Goal: Navigation & Orientation: Find specific page/section

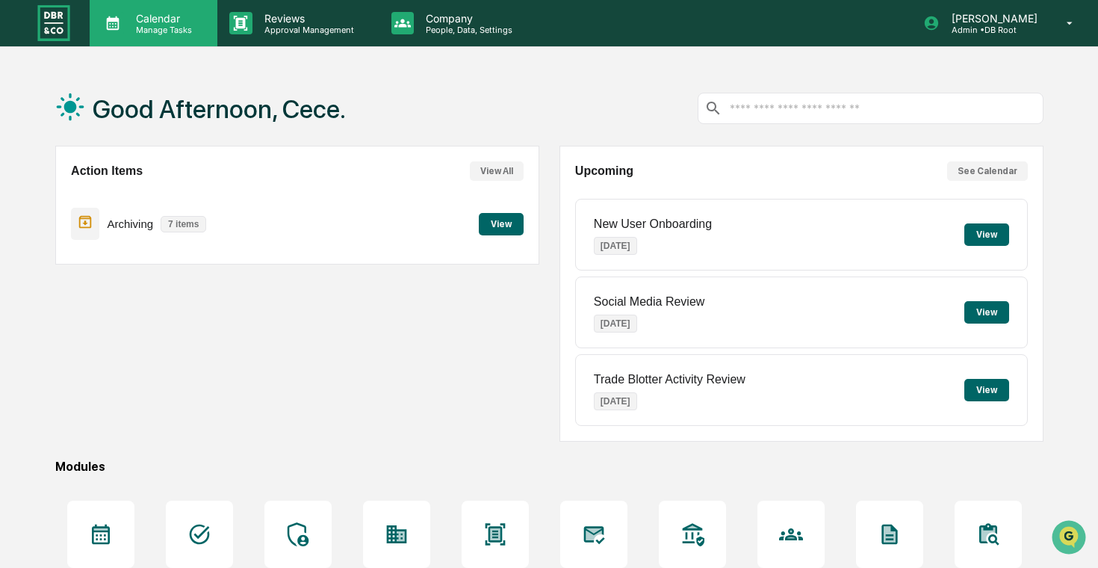
click at [175, 30] on p "Manage Tasks" at bounding box center [161, 30] width 75 height 10
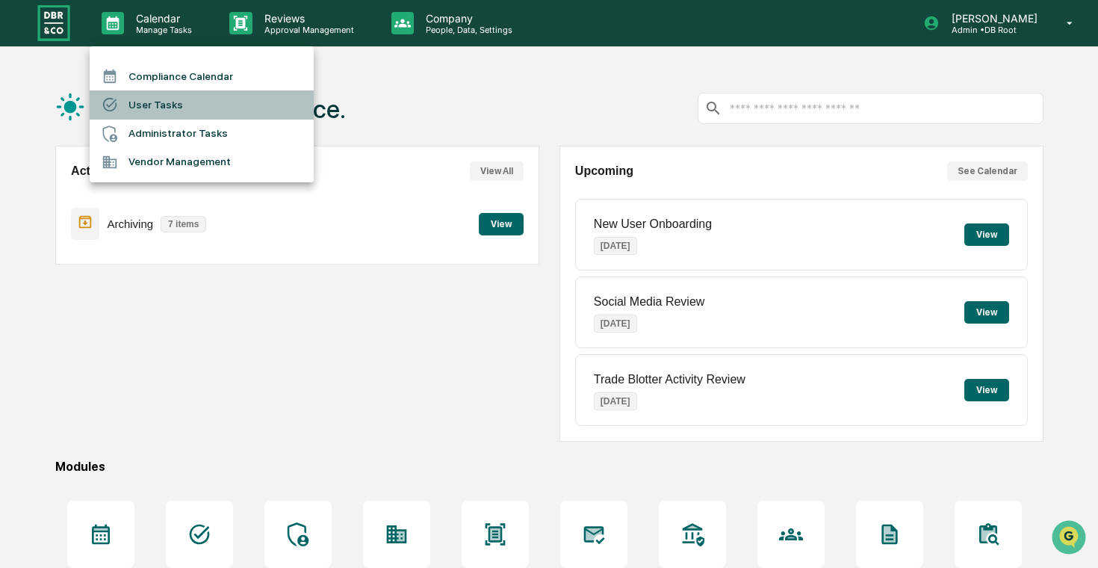
click at [202, 104] on li "User Tasks" at bounding box center [202, 104] width 224 height 28
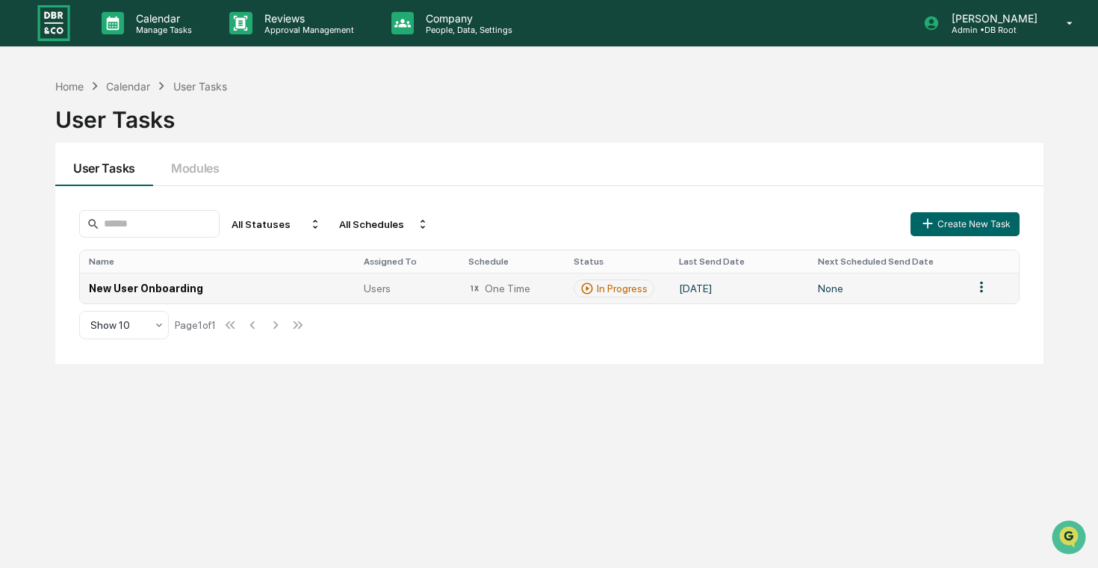
click at [282, 286] on td "New User Onboarding" at bounding box center [217, 288] width 275 height 31
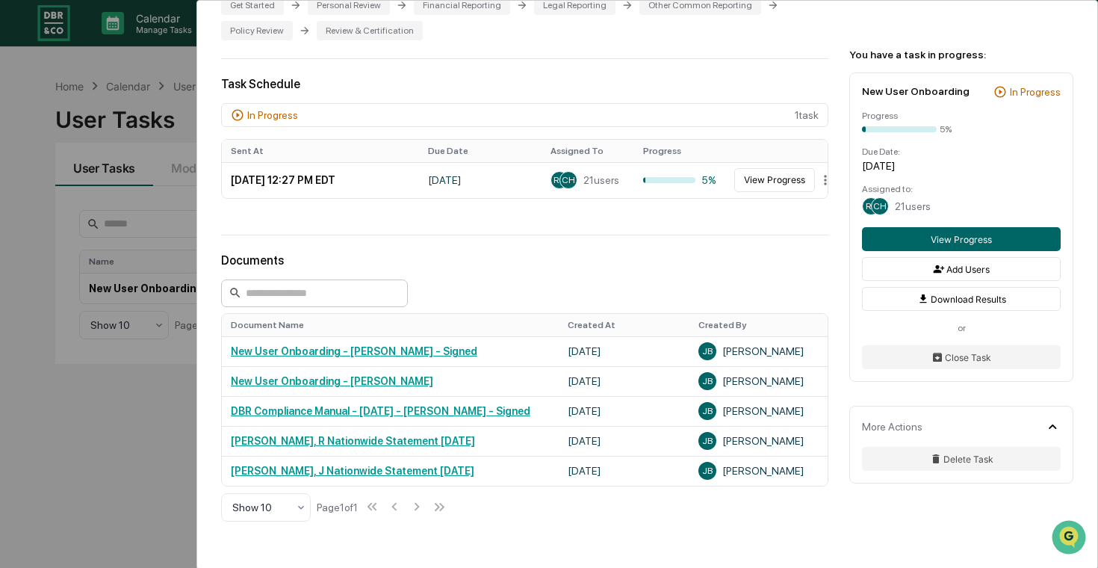
scroll to position [339, 0]
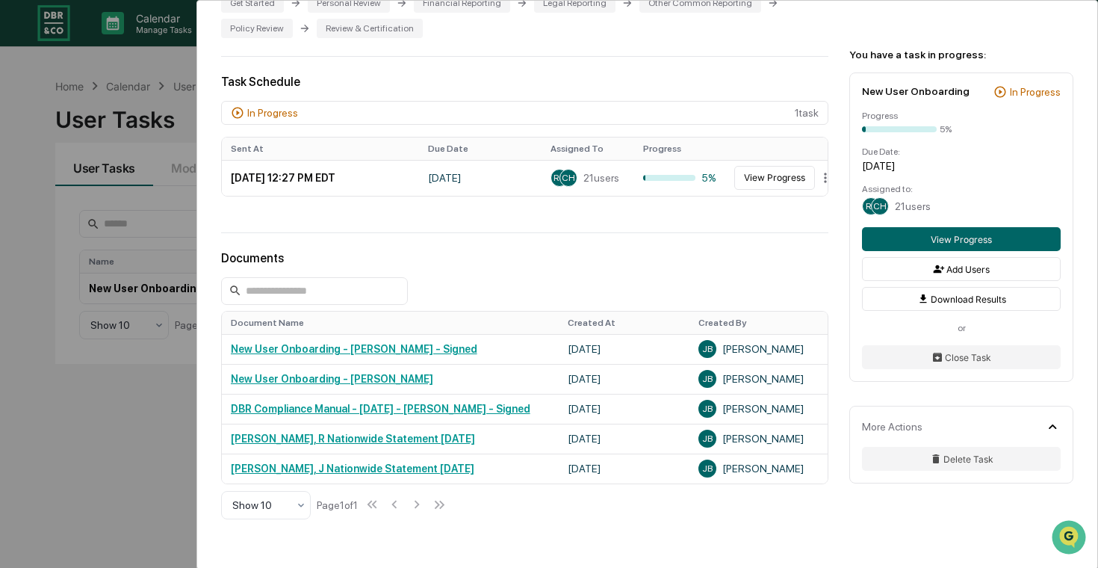
click at [96, 396] on div "User Tasks New User Onboarding New User Onboarding Active Welcome to Greenboard…" at bounding box center [549, 284] width 1098 height 568
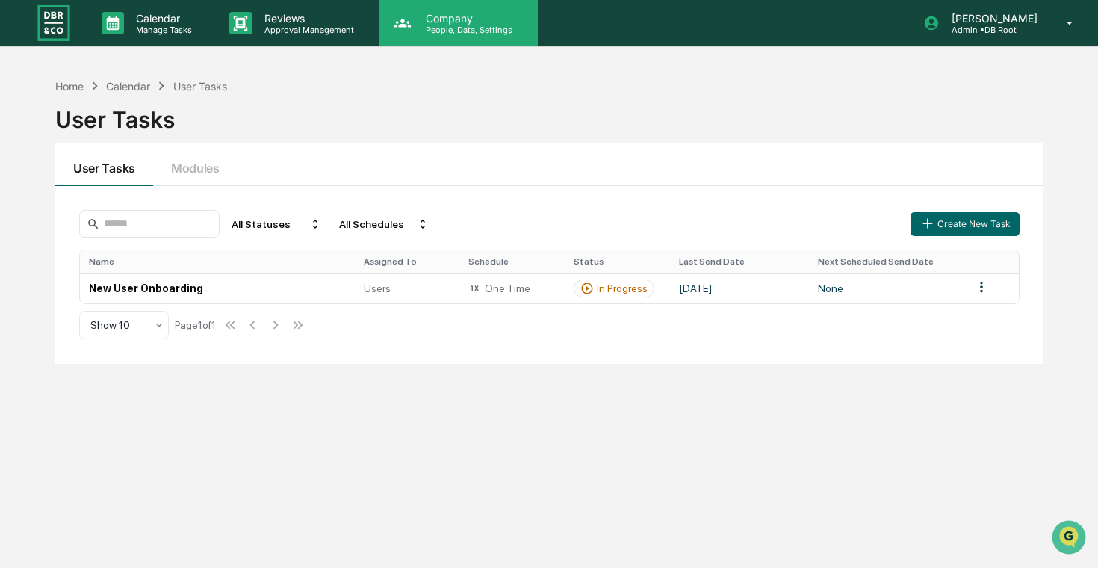
click at [406, 37] on div "Company People, Data, Settings" at bounding box center [458, 23] width 158 height 46
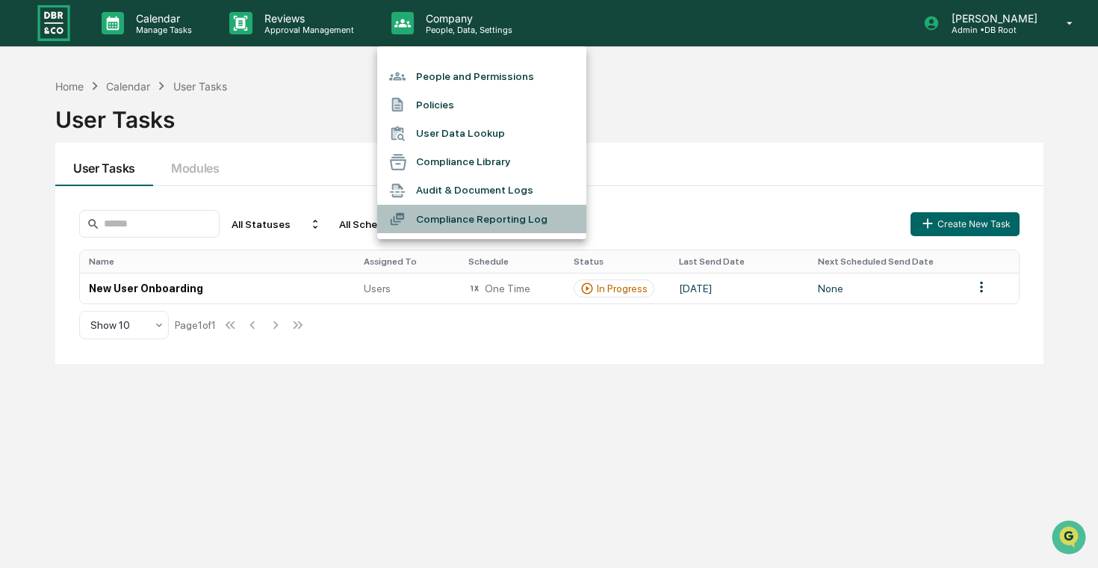
click at [439, 217] on li "Compliance Reporting Log" at bounding box center [481, 219] width 209 height 28
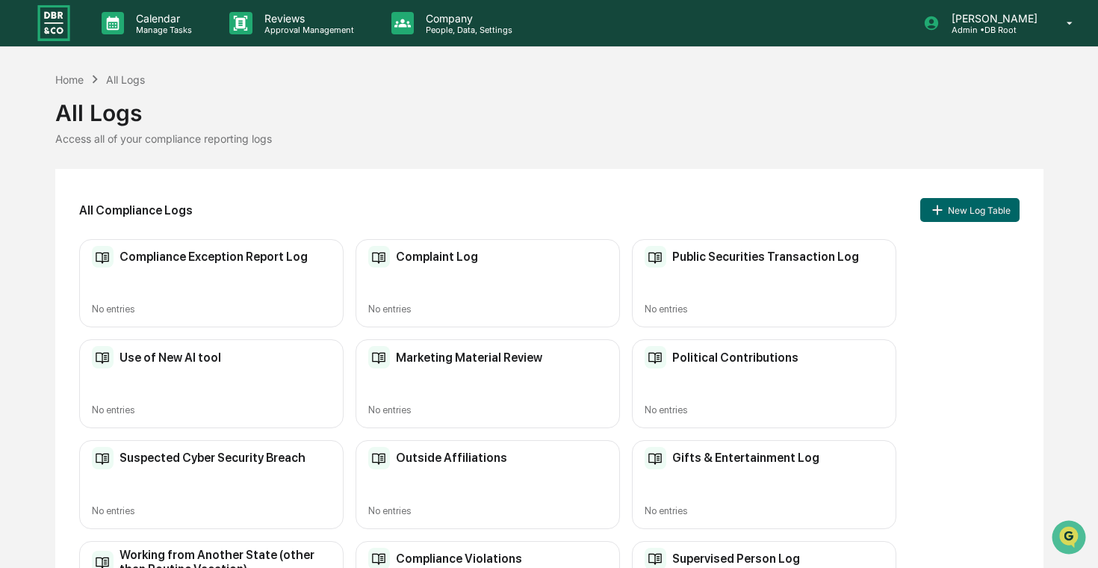
click at [462, 270] on div "Complaint Log No entries" at bounding box center [488, 283] width 264 height 89
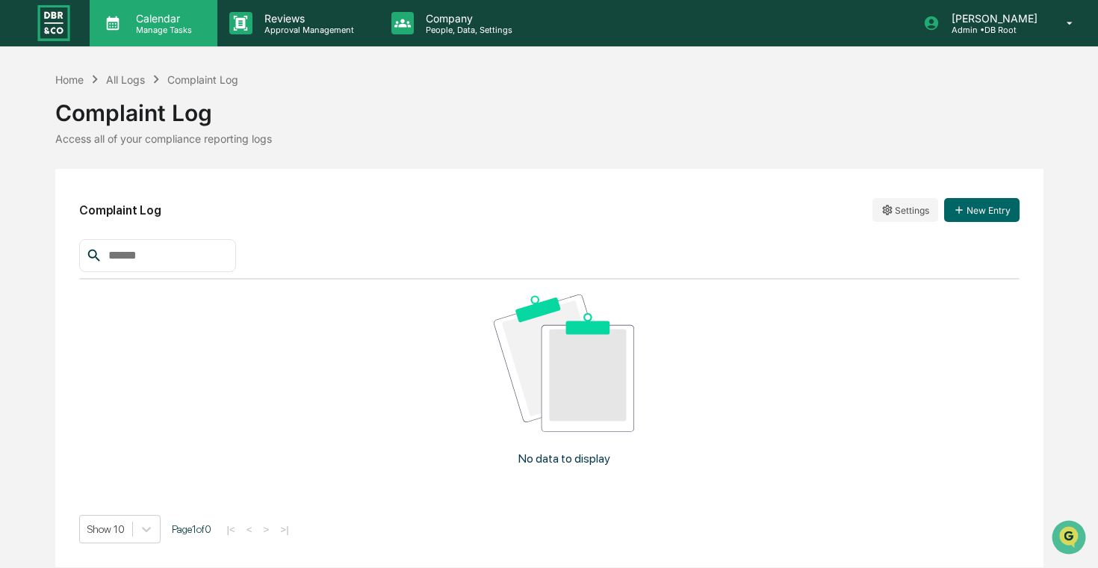
click at [186, 18] on p "Calendar" at bounding box center [161, 18] width 75 height 13
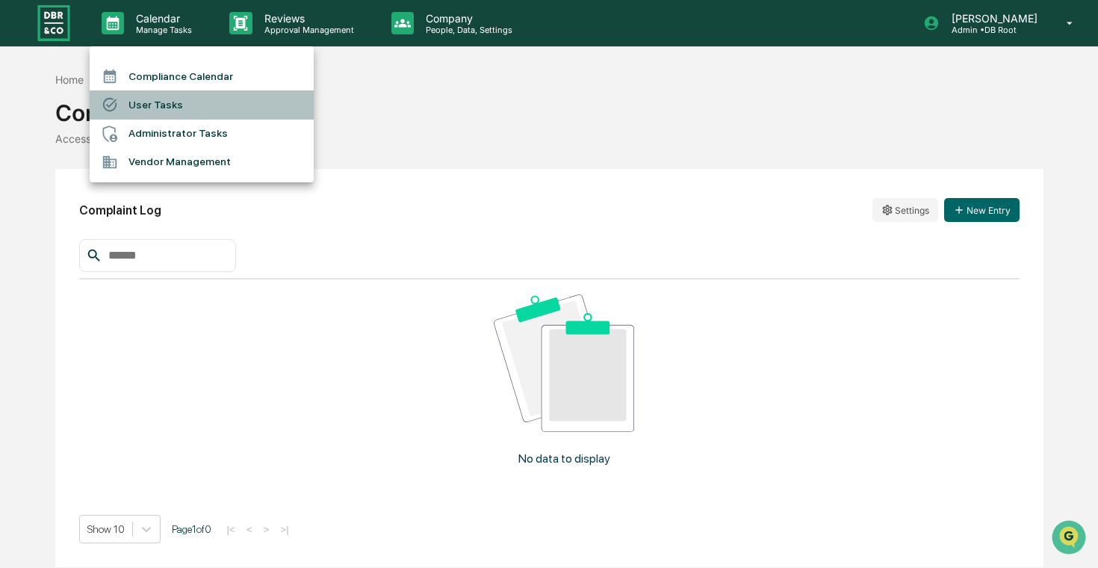
click at [190, 104] on li "User Tasks" at bounding box center [202, 104] width 224 height 28
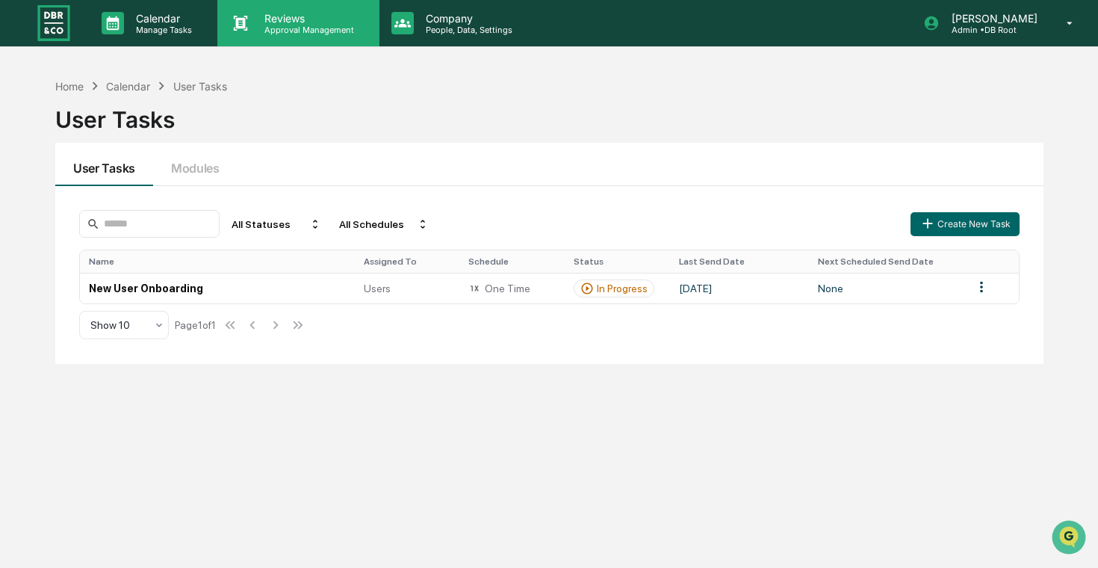
click at [310, 22] on p "Reviews" at bounding box center [306, 18] width 109 height 13
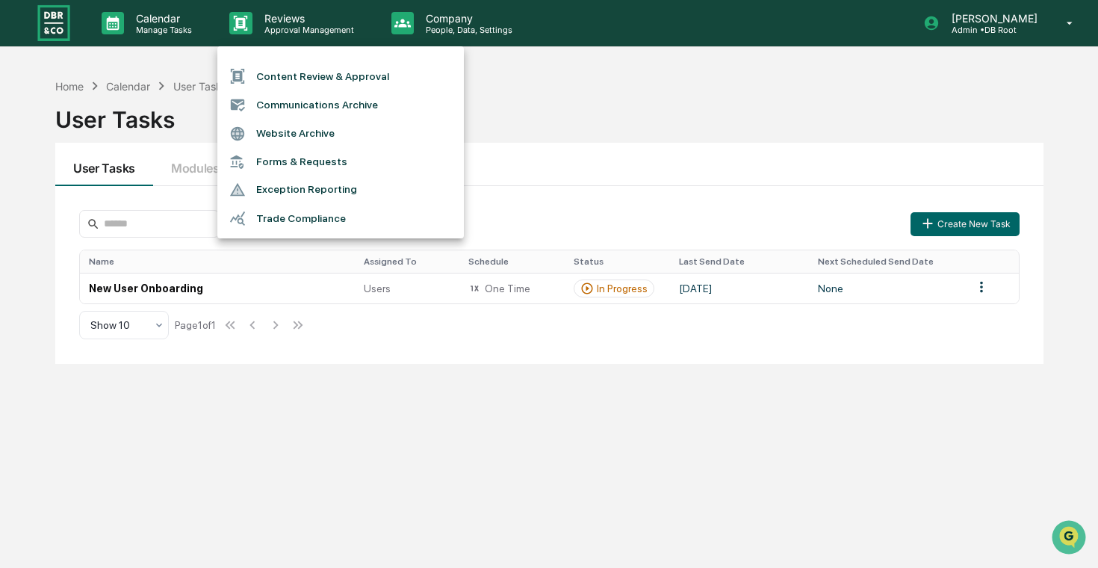
click at [486, 31] on div at bounding box center [549, 284] width 1098 height 568
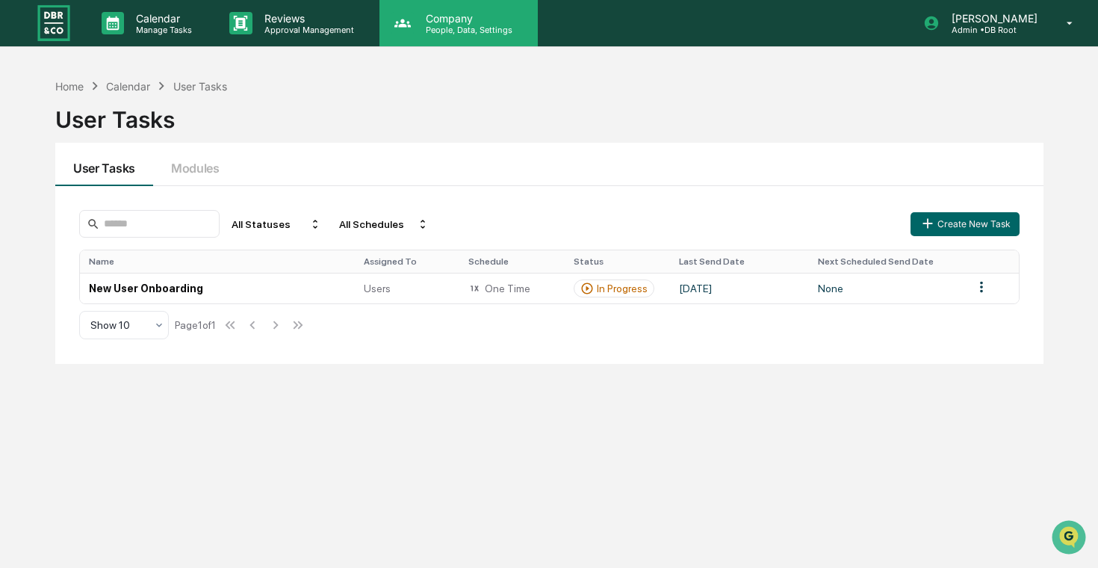
click at [499, 28] on p "People, Data, Settings" at bounding box center [467, 30] width 106 height 10
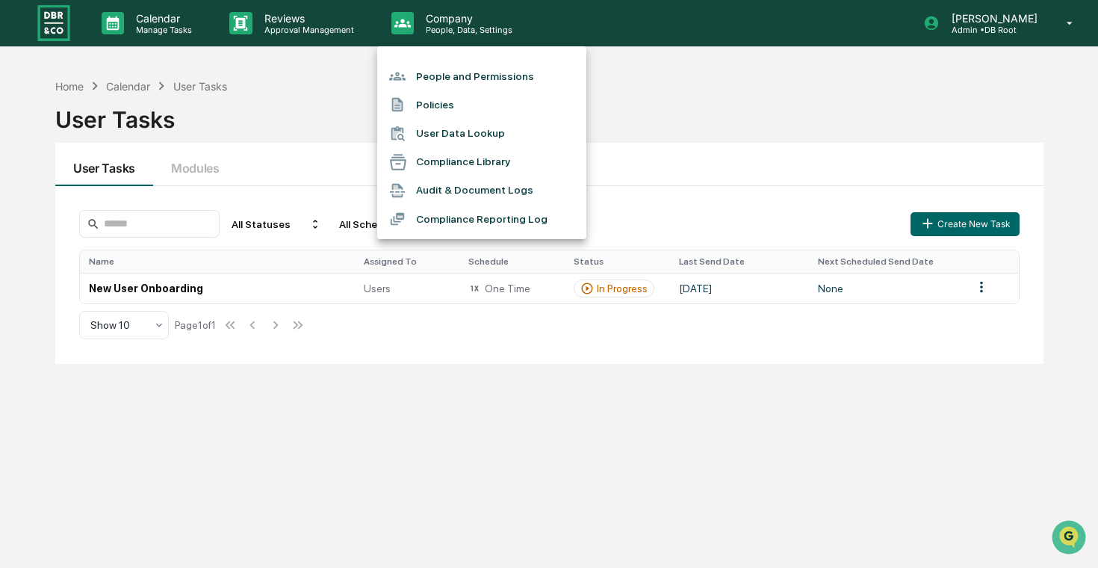
click at [523, 221] on li "Compliance Reporting Log" at bounding box center [481, 219] width 209 height 28
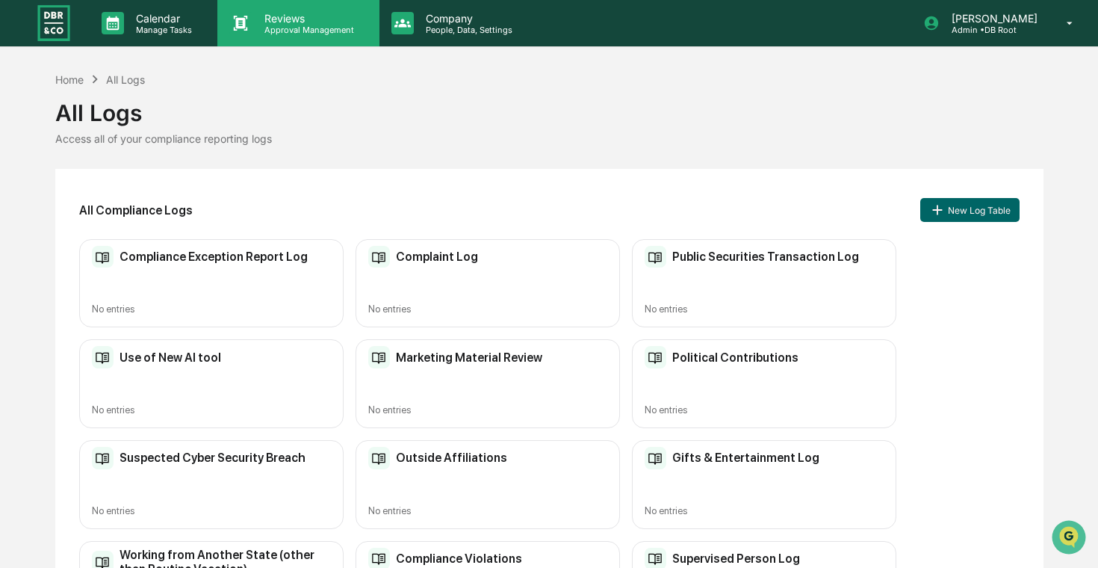
click at [320, 32] on p "Approval Management" at bounding box center [306, 30] width 109 height 10
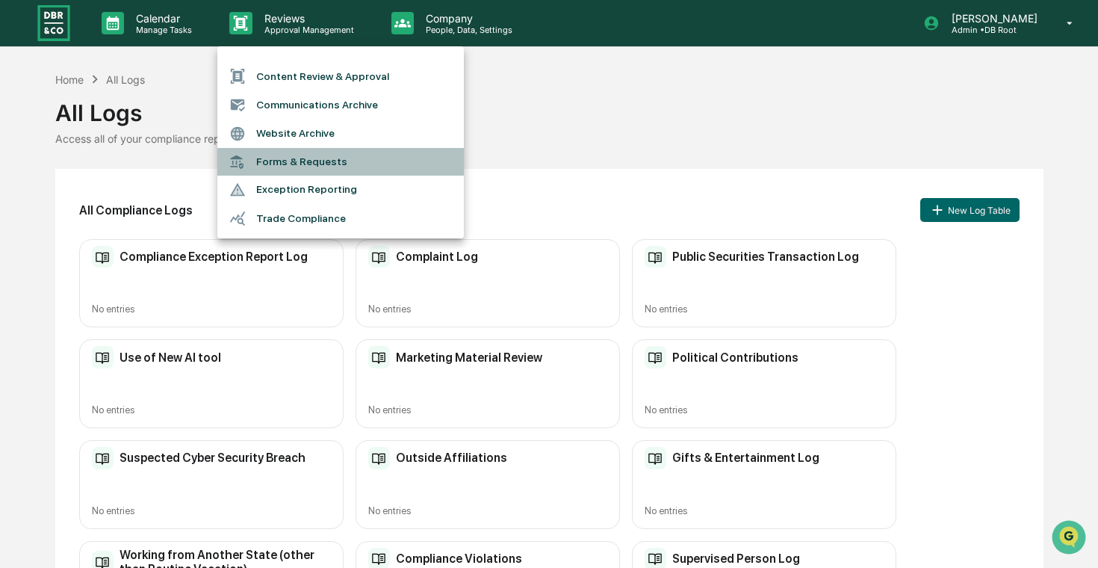
click at [325, 164] on li "Forms & Requests" at bounding box center [340, 162] width 247 height 28
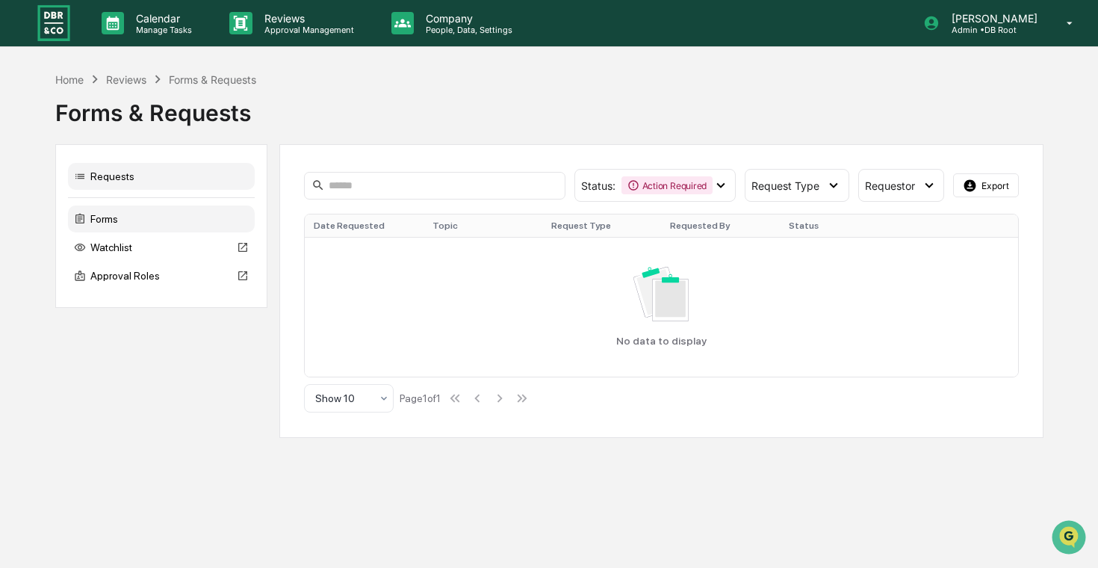
click at [173, 218] on div "Forms" at bounding box center [161, 218] width 187 height 27
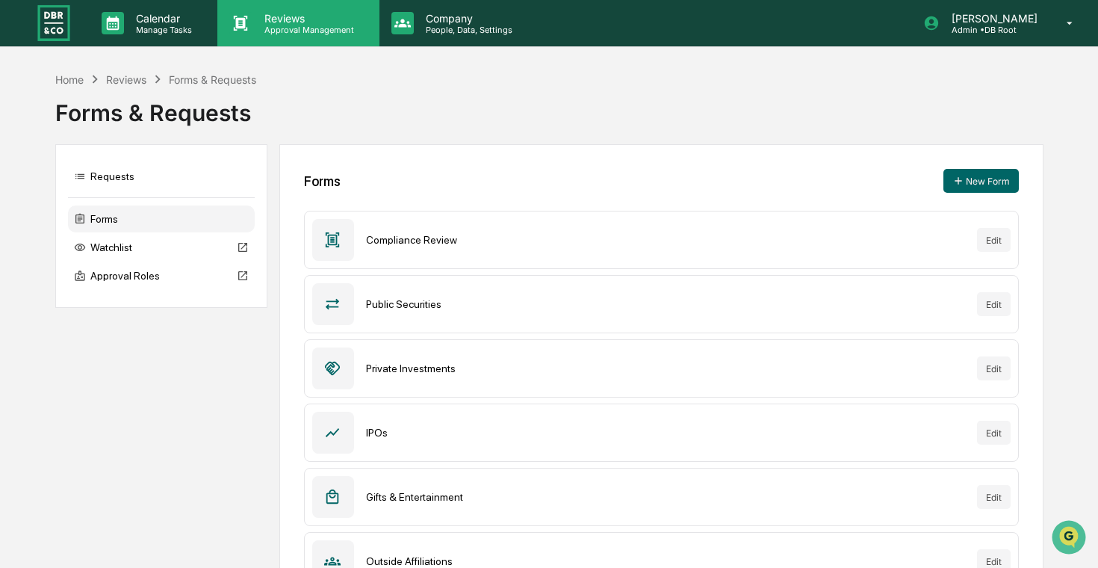
click at [271, 38] on div "Reviews Approval Management" at bounding box center [297, 23] width 161 height 46
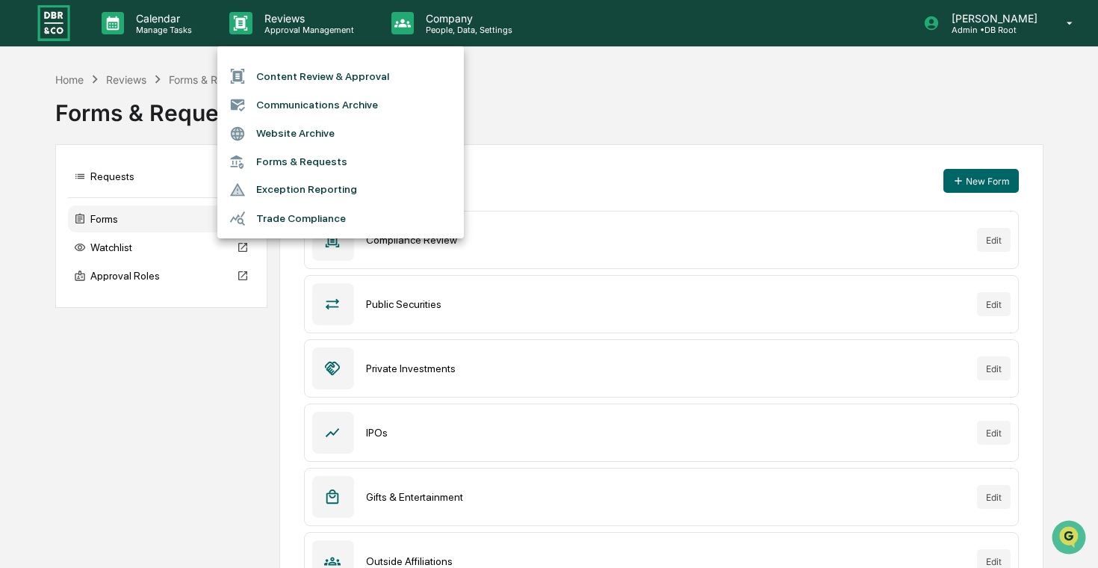
click at [281, 37] on div at bounding box center [549, 284] width 1098 height 568
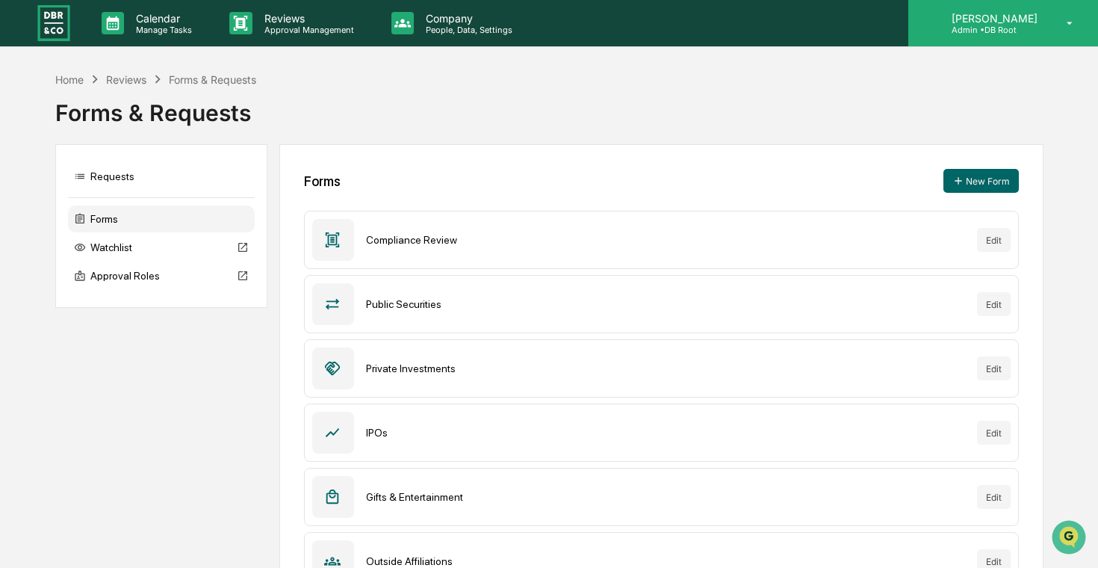
click at [1044, 19] on p "[PERSON_NAME]" at bounding box center [992, 18] width 105 height 13
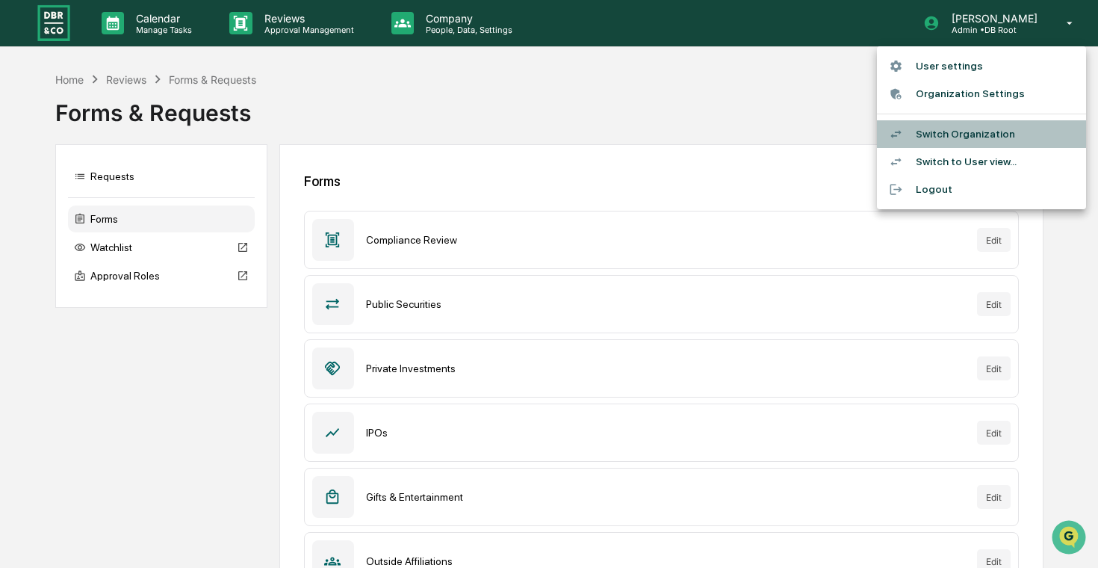
click at [930, 131] on li "Switch Organization" at bounding box center [981, 134] width 209 height 28
